Goal: Task Accomplishment & Management: Manage account settings

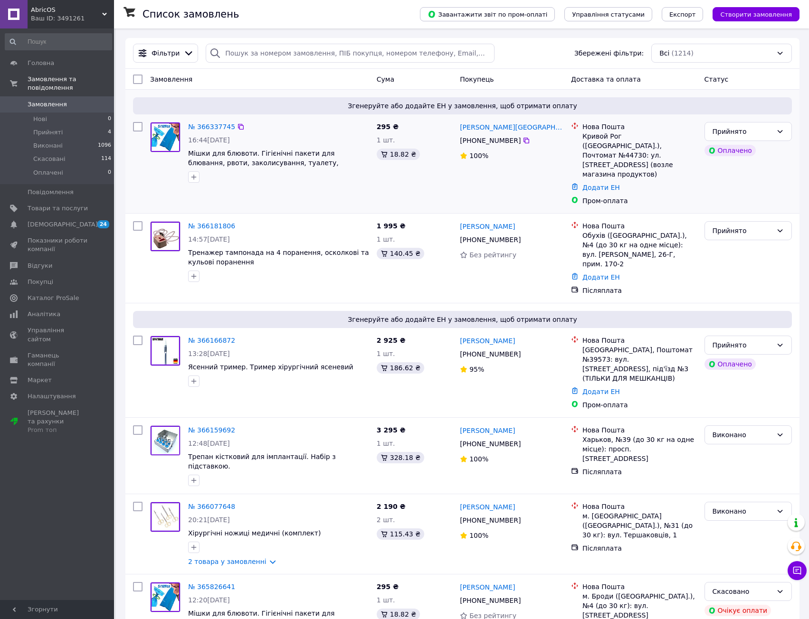
drag, startPoint x: 514, startPoint y: 146, endPoint x: 472, endPoint y: 146, distance: 42.3
click at [472, 146] on div "[PHONE_NUMBER]" at bounding box center [490, 140] width 65 height 13
copy span "0 93 671 42 58"
drag, startPoint x: 528, startPoint y: 129, endPoint x: 482, endPoint y: 126, distance: 45.7
click at [482, 126] on div "[PERSON_NAME][GEOGRAPHIC_DATA]" at bounding box center [511, 127] width 105 height 12
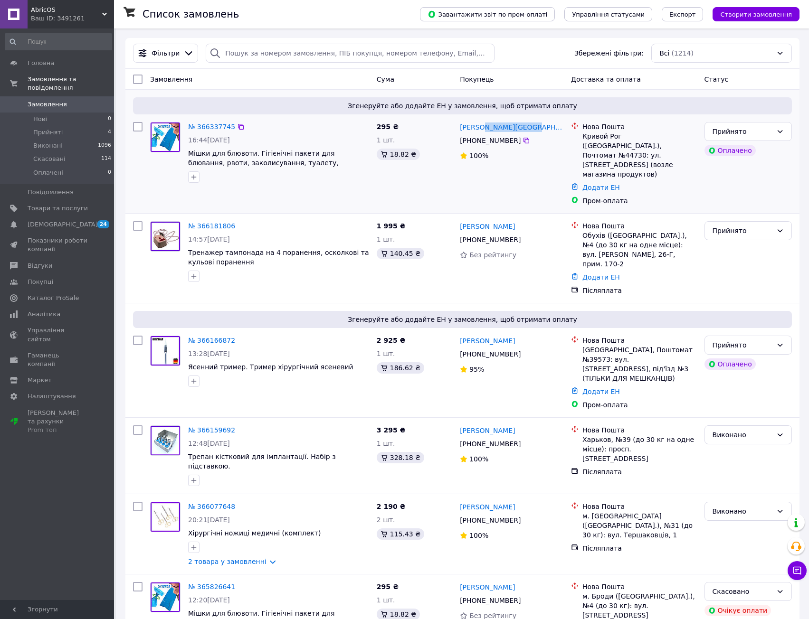
copy link "[PERSON_NAME]"
drag, startPoint x: 459, startPoint y: 129, endPoint x: 477, endPoint y: 131, distance: 18.2
click at [477, 131] on div "[PERSON_NAME][GEOGRAPHIC_DATA]" at bounding box center [511, 127] width 105 height 12
copy link "[PERSON_NAME]"
drag, startPoint x: 617, startPoint y: 137, endPoint x: 583, endPoint y: 138, distance: 33.3
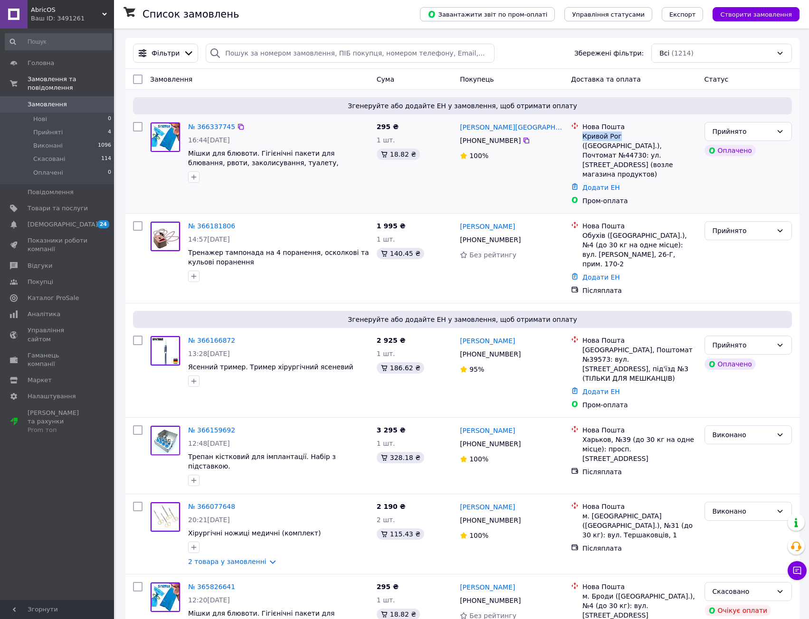
click at [583, 138] on div "Кривой Рог ([GEOGRAPHIC_DATA].), Почтомат №44730: ул. [STREET_ADDRESS] (возле м…" at bounding box center [639, 156] width 114 height 48
copy div "Кривой Рог"
drag, startPoint x: 657, startPoint y: 145, endPoint x: 640, endPoint y: 146, distance: 17.1
click at [640, 146] on div "Кривой Рог ([GEOGRAPHIC_DATA].), Почтомат №44730: ул. [STREET_ADDRESS] (возле м…" at bounding box center [639, 156] width 114 height 48
copy div "44730"
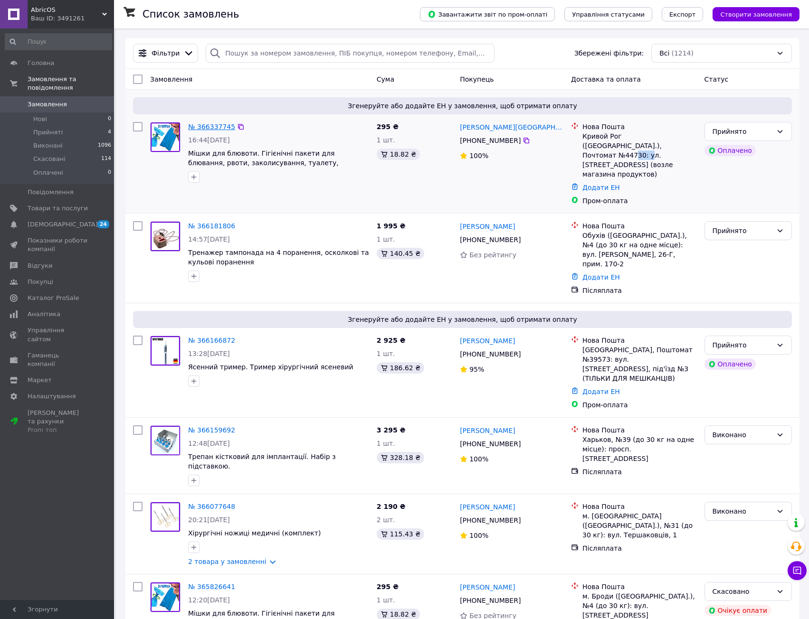
click at [214, 128] on link "№ 366337745" at bounding box center [211, 127] width 47 height 8
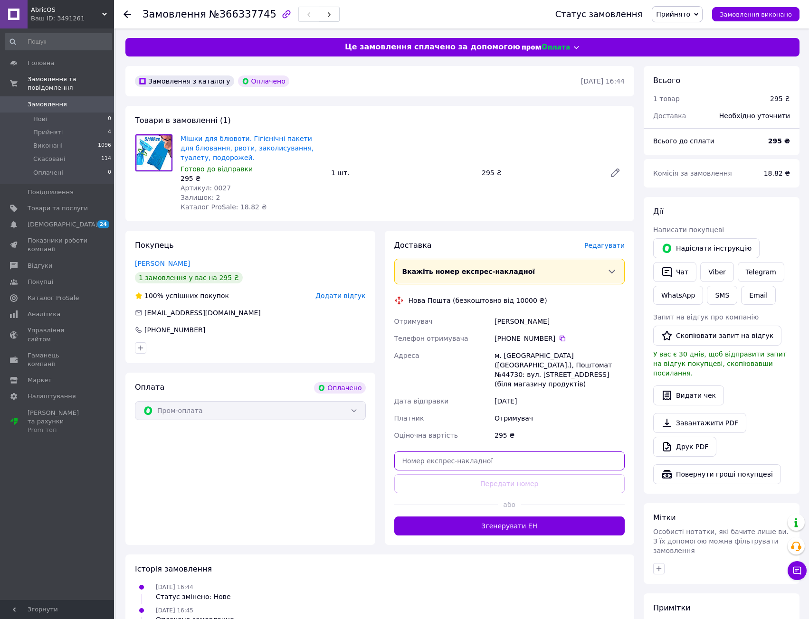
click at [494, 457] on input "text" at bounding box center [509, 461] width 231 height 19
paste input "20451269254767"
type input "20451269254767"
click at [504, 475] on button "Передати номер" at bounding box center [509, 484] width 231 height 19
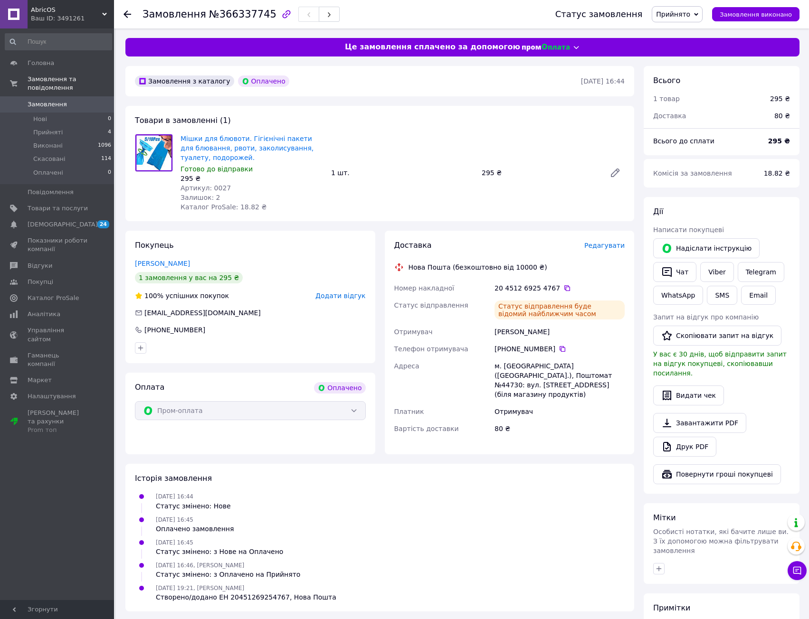
click at [58, 100] on span "Замовлення" at bounding box center [47, 104] width 39 height 9
